Goal: Transaction & Acquisition: Obtain resource

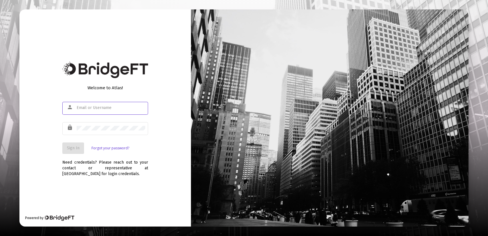
click at [87, 106] on input "text" at bounding box center [111, 107] width 69 height 5
type input "[PERSON_NAME][EMAIL_ADDRESS][DOMAIN_NAME]"
click at [93, 131] on div at bounding box center [111, 128] width 69 height 14
click at [74, 148] on span "Sign In" at bounding box center [73, 147] width 13 height 5
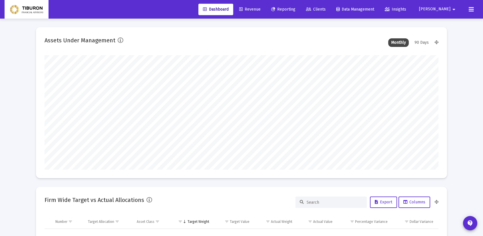
type input "[DATE]"
click at [296, 10] on span "Reporting" at bounding box center [283, 9] width 24 height 5
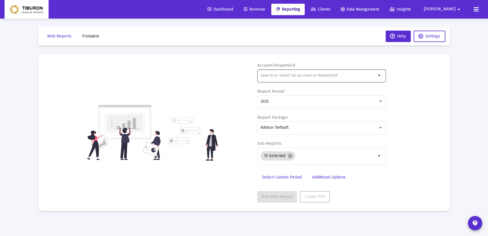
click at [377, 75] on mat-icon "arrow_drop_down" at bounding box center [379, 75] width 7 height 7
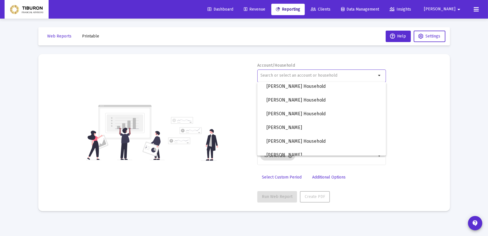
scroll to position [457, 0]
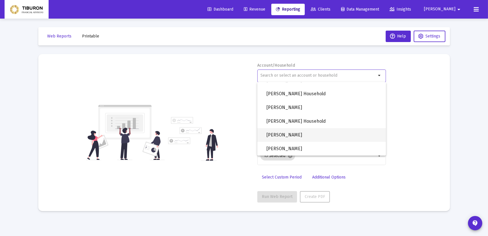
click at [290, 134] on span "[PERSON_NAME]" at bounding box center [323, 135] width 115 height 14
type input "[PERSON_NAME]"
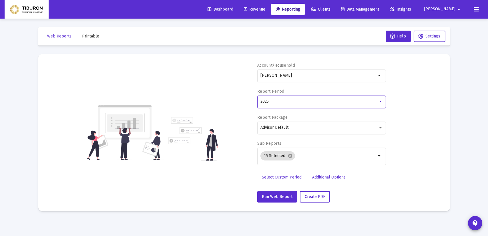
click at [381, 99] on div at bounding box center [380, 101] width 5 height 5
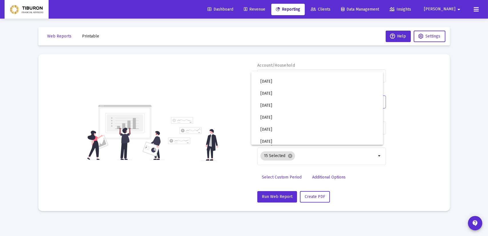
scroll to position [191, 0]
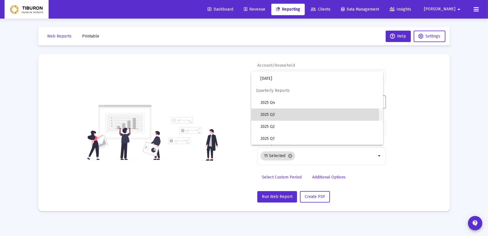
click at [287, 116] on span "2025 Q3" at bounding box center [319, 115] width 118 height 12
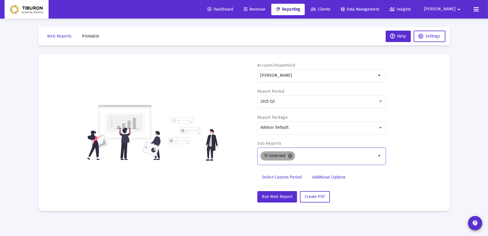
click at [289, 155] on mat-icon "cancel" at bounding box center [289, 155] width 5 height 5
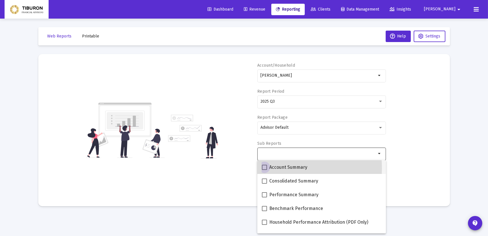
click at [264, 168] on span at bounding box center [264, 167] width 5 height 5
click at [264, 170] on input "Account Summary" at bounding box center [264, 170] width 0 height 0
checkbox input "true"
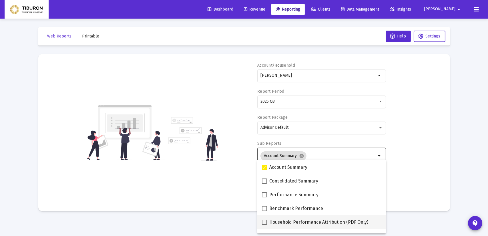
click at [264, 224] on span at bounding box center [264, 221] width 5 height 5
click at [264, 225] on input "Household Performance Attribution (PDF Only)" at bounding box center [264, 225] width 0 height 0
checkbox input "true"
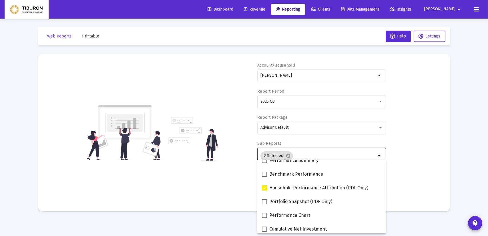
scroll to position [46, 0]
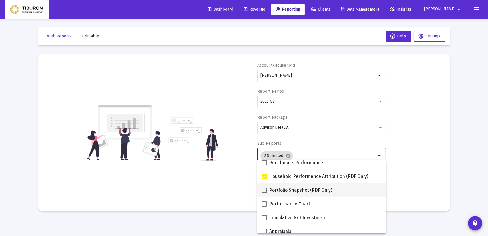
click at [264, 190] on span at bounding box center [264, 189] width 5 height 5
click at [264, 193] on input "Portfolio Snapshot (PDF Only)" at bounding box center [264, 193] width 0 height 0
checkbox input "true"
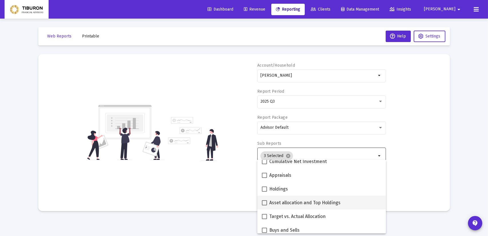
scroll to position [103, 0]
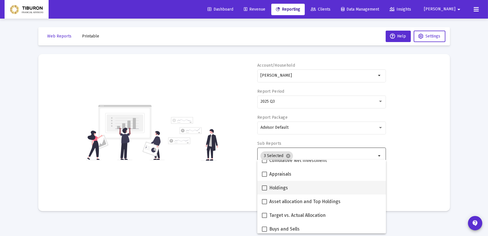
click at [264, 187] on span at bounding box center [264, 187] width 5 height 5
click at [264, 190] on input "Holdings" at bounding box center [264, 190] width 0 height 0
checkbox input "true"
click at [263, 204] on span at bounding box center [264, 201] width 5 height 5
click at [264, 204] on input "Asset allocation and Top Holdings" at bounding box center [264, 204] width 0 height 0
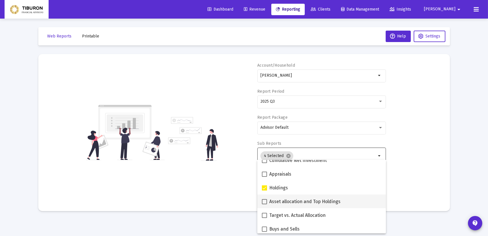
checkbox input "true"
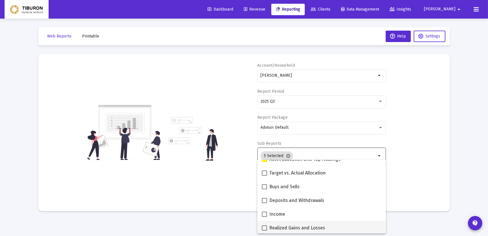
scroll to position [149, 0]
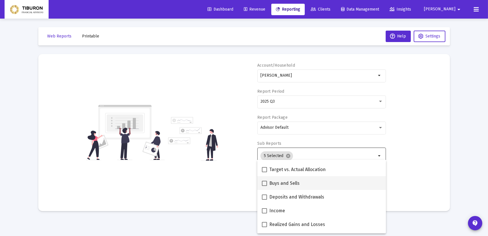
click at [264, 183] on span at bounding box center [264, 183] width 5 height 5
click at [264, 186] on input "Buys and Sells" at bounding box center [264, 186] width 0 height 0
checkbox input "true"
click at [264, 199] on span at bounding box center [264, 196] width 5 height 5
click at [264, 199] on input "Deposits and Withdrawals" at bounding box center [264, 199] width 0 height 0
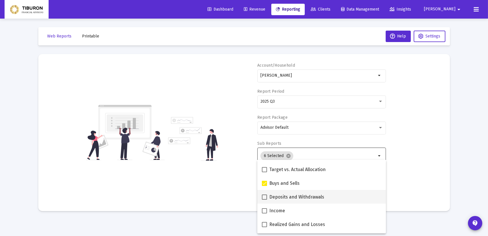
checkbox input "true"
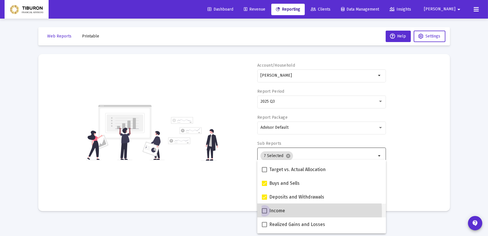
click at [264, 212] on span at bounding box center [264, 210] width 5 height 5
click at [264, 213] on input "Income" at bounding box center [264, 213] width 0 height 0
checkbox input "true"
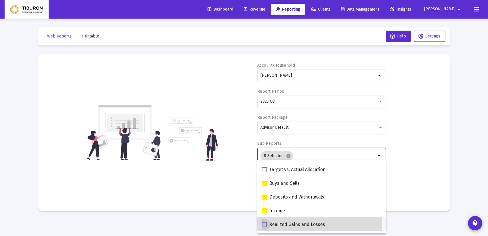
click at [266, 225] on span at bounding box center [264, 224] width 5 height 5
click at [264, 227] on input "Realized Gains and Losses" at bounding box center [264, 227] width 0 height 0
checkbox input "true"
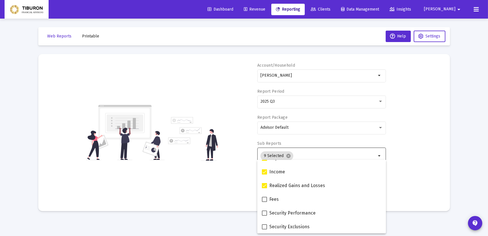
scroll to position [194, 0]
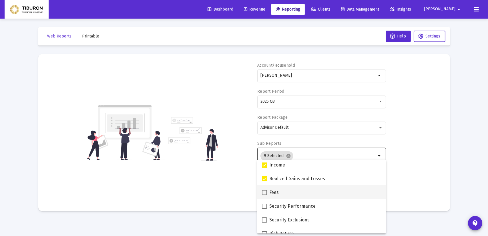
click at [264, 193] on span at bounding box center [264, 192] width 5 height 5
click at [264, 195] on input "Fees" at bounding box center [264, 195] width 0 height 0
checkbox input "true"
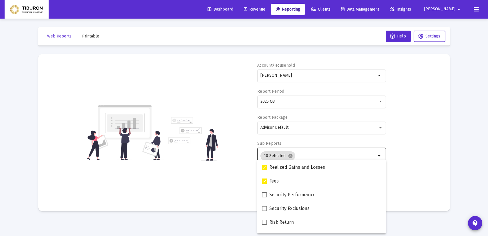
scroll to position [217, 0]
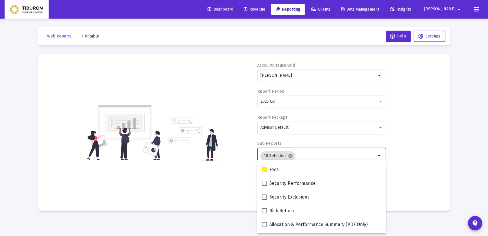
click at [405, 222] on mat-sidenav-content "Loading... Web Reports Printable Help Settings Account/Household [PERSON_NAME] …" at bounding box center [244, 118] width 429 height 236
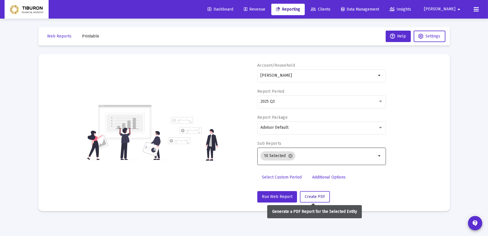
click at [312, 197] on span "Create PDF" at bounding box center [315, 196] width 20 height 5
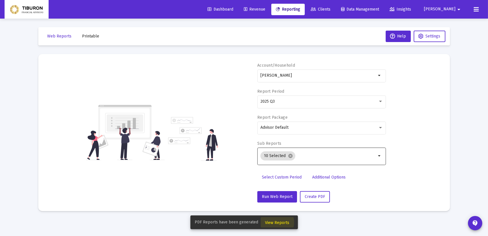
click at [275, 222] on span "View Reports" at bounding box center [277, 222] width 24 height 5
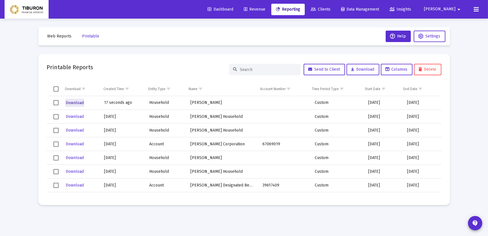
click at [73, 101] on span "Download" at bounding box center [75, 102] width 18 height 5
click at [56, 37] on span "Web Reports" at bounding box center [59, 36] width 24 height 5
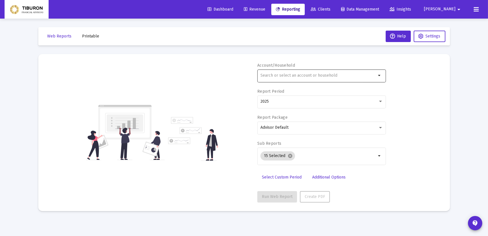
click at [377, 74] on mat-icon "arrow_drop_down" at bounding box center [379, 75] width 7 height 7
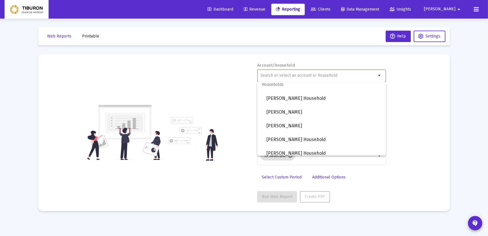
scroll to position [448, 0]
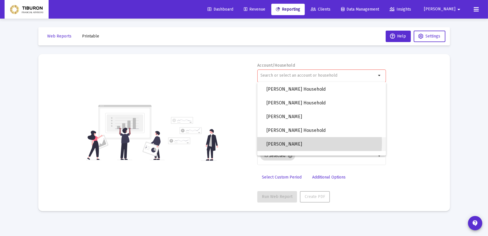
click at [283, 142] on span "[PERSON_NAME]" at bounding box center [323, 144] width 115 height 14
type input "[PERSON_NAME]"
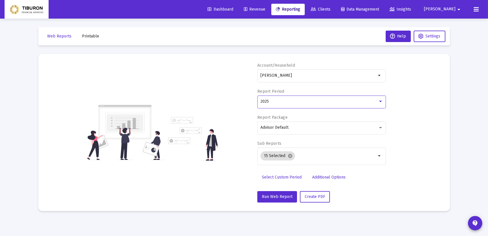
click at [381, 101] on div at bounding box center [380, 101] width 3 height 1
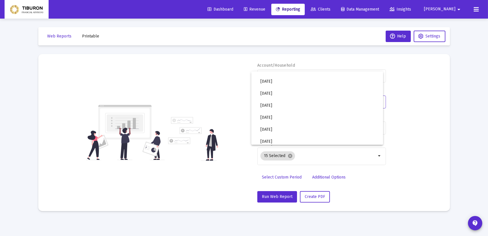
scroll to position [191, 0]
click at [288, 114] on span "2025 Q3" at bounding box center [319, 115] width 118 height 12
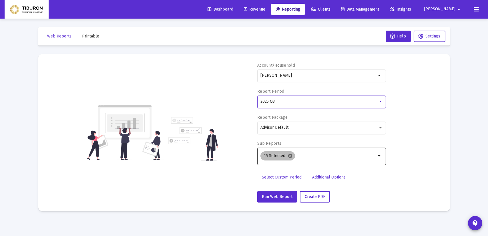
click at [287, 155] on mat-icon "cancel" at bounding box center [289, 155] width 5 height 5
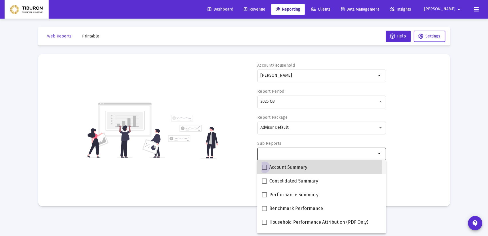
click at [265, 168] on span at bounding box center [264, 167] width 5 height 5
click at [264, 170] on input "Account Summary" at bounding box center [264, 170] width 0 height 0
checkbox input "true"
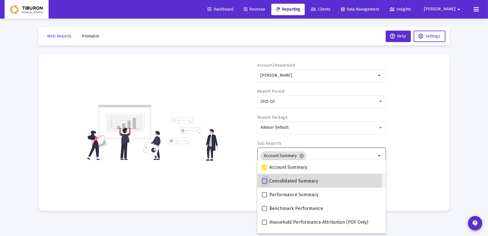
click at [265, 181] on span at bounding box center [264, 180] width 5 height 5
click at [264, 183] on input "Consolidated Summary" at bounding box center [264, 183] width 0 height 0
checkbox input "true"
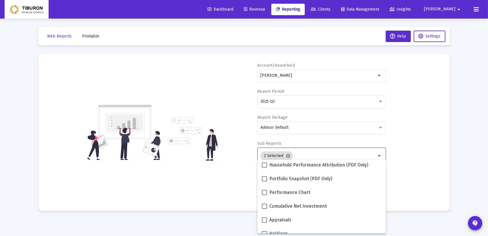
scroll to position [69, 0]
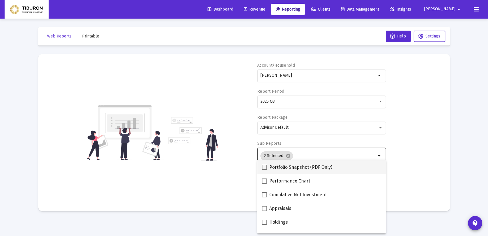
click at [265, 166] on span at bounding box center [264, 167] width 5 height 5
click at [264, 170] on input "Portfolio Snapshot (PDF Only)" at bounding box center [264, 170] width 0 height 0
checkbox input "true"
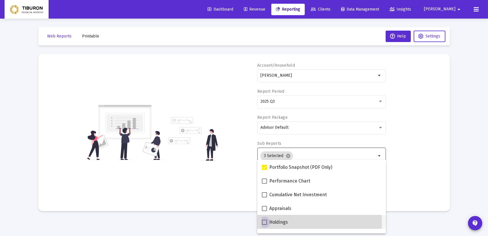
click at [264, 222] on span at bounding box center [264, 221] width 5 height 5
click at [264, 225] on input "Holdings" at bounding box center [264, 225] width 0 height 0
checkbox input "true"
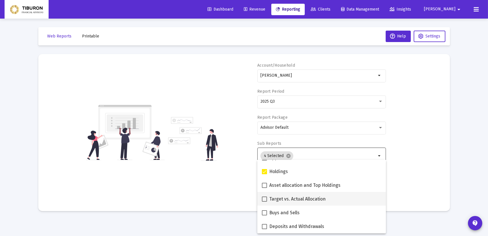
scroll to position [126, 0]
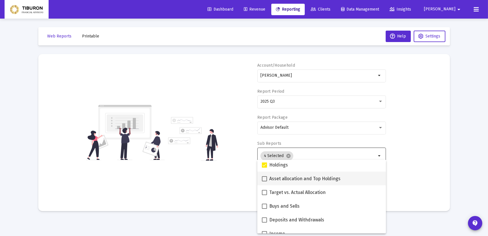
click at [267, 179] on span at bounding box center [264, 178] width 5 height 5
click at [264, 181] on input "Asset allocation and Top Holdings" at bounding box center [264, 181] width 0 height 0
checkbox input "true"
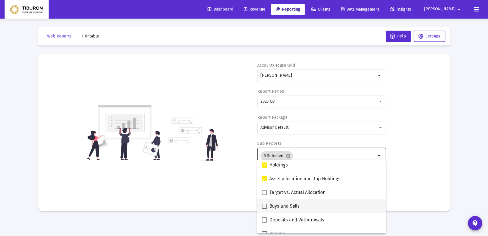
click at [263, 205] on span at bounding box center [264, 205] width 5 height 5
click at [264, 209] on input "Buys and Sells" at bounding box center [264, 209] width 0 height 0
checkbox input "true"
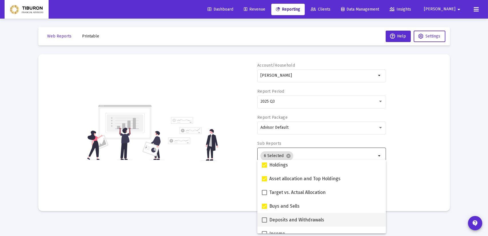
click at [264, 219] on span at bounding box center [264, 219] width 5 height 5
click at [264, 222] on input "Deposits and Withdrawals" at bounding box center [264, 222] width 0 height 0
checkbox input "true"
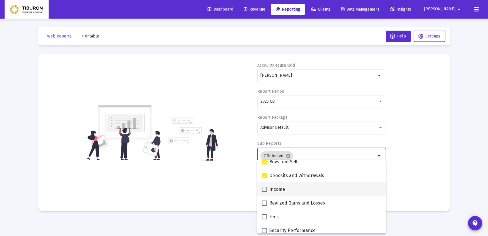
scroll to position [171, 0]
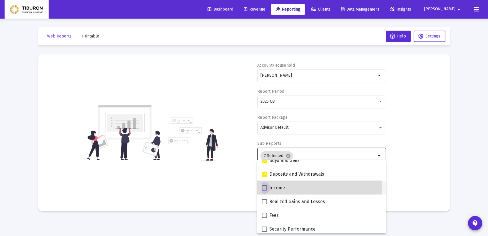
click at [264, 188] on span at bounding box center [264, 187] width 5 height 5
click at [264, 190] on input "Income" at bounding box center [264, 190] width 0 height 0
checkbox input "true"
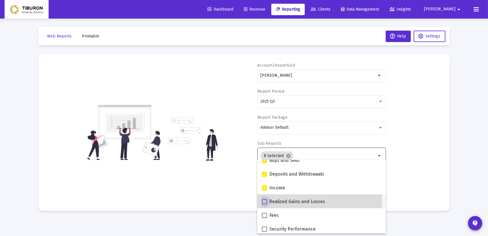
click at [263, 201] on span at bounding box center [264, 201] width 5 height 5
click at [264, 204] on input "Realized Gains and Losses" at bounding box center [264, 204] width 0 height 0
checkbox input "true"
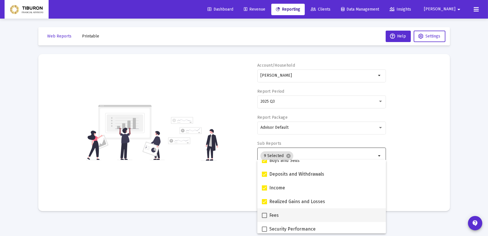
drag, startPoint x: 263, startPoint y: 216, endPoint x: 293, endPoint y: 215, distance: 30.3
click at [263, 216] on span at bounding box center [264, 215] width 5 height 5
click at [264, 218] on input "Fees" at bounding box center [264, 218] width 0 height 0
checkbox input "true"
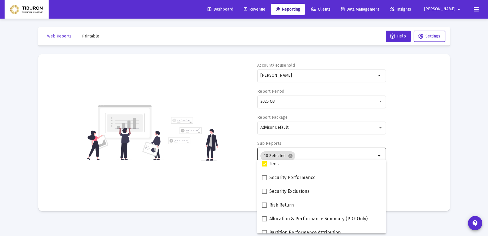
scroll to position [229, 0]
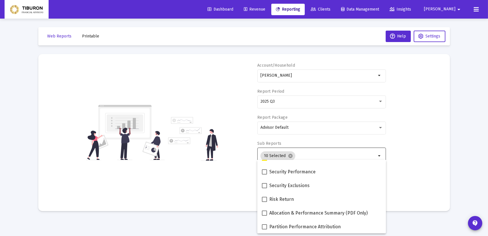
click at [408, 218] on div "Web Reports Printable Help Settings Account/Household [PERSON_NAME] arrow_drop_…" at bounding box center [244, 119] width 429 height 201
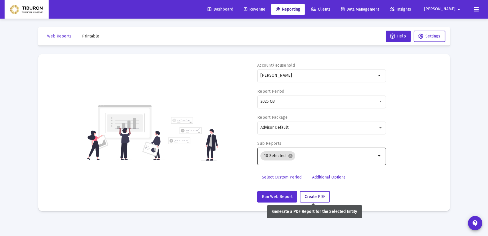
click at [313, 195] on span "Create PDF" at bounding box center [315, 196] width 20 height 5
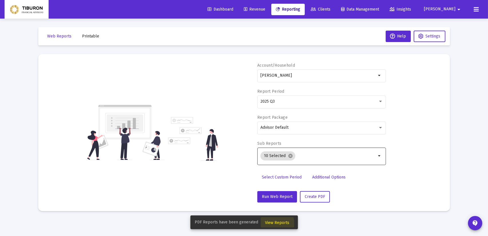
click at [275, 223] on span "View Reports" at bounding box center [277, 222] width 24 height 5
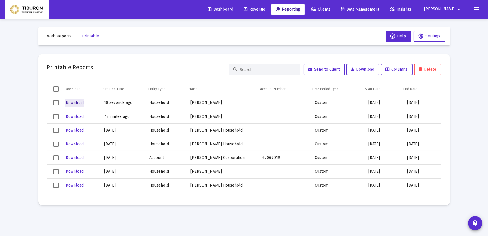
click at [72, 103] on span "Download" at bounding box center [75, 102] width 18 height 5
